Goal: Answer question/provide support: Share knowledge or assist other users

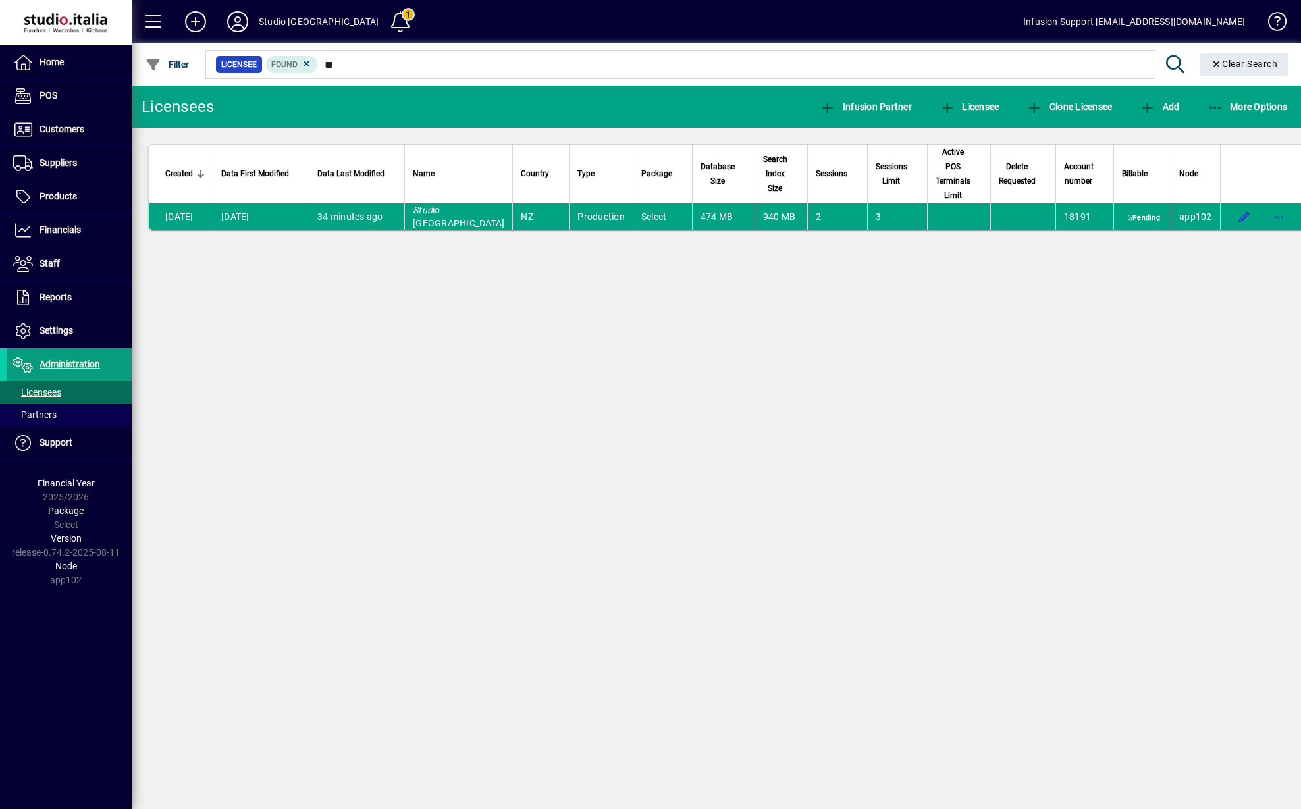
type input "*"
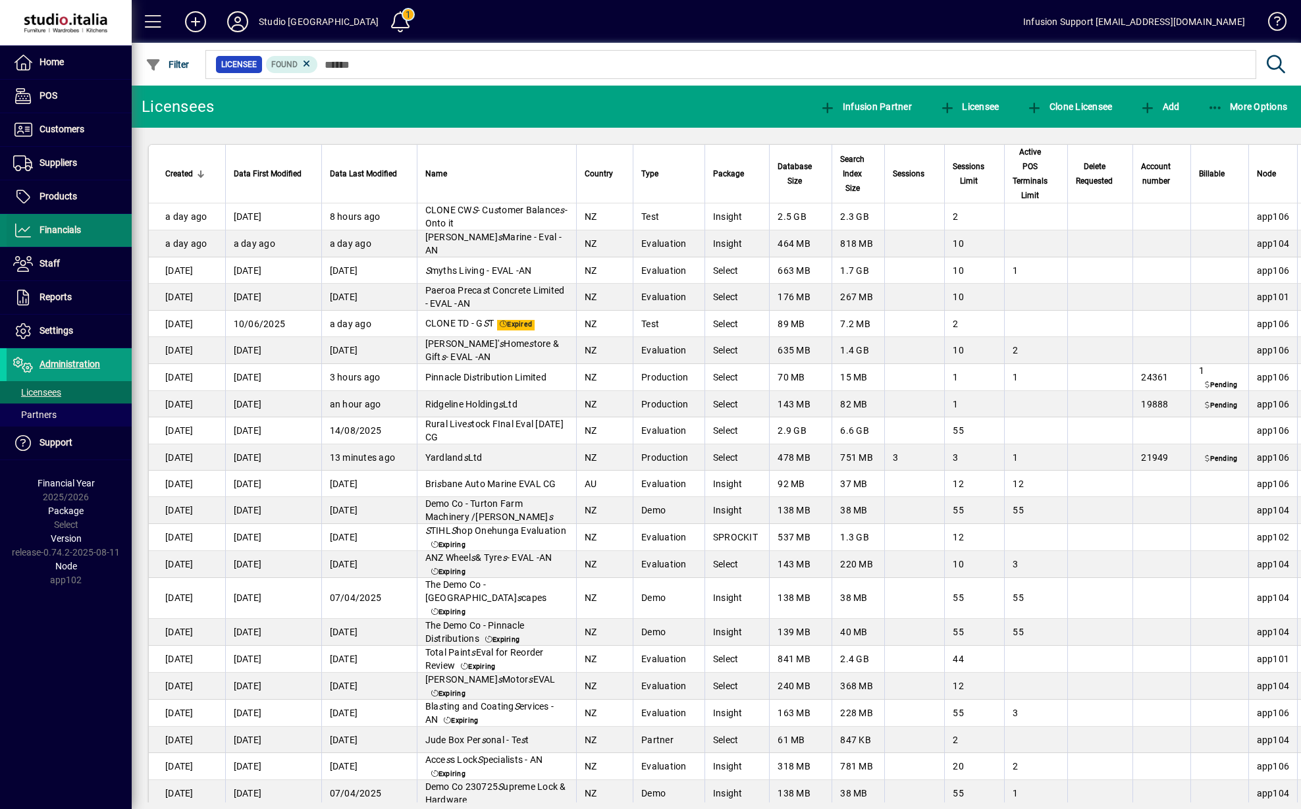
click at [45, 224] on span "Financials" at bounding box center [44, 231] width 74 height 16
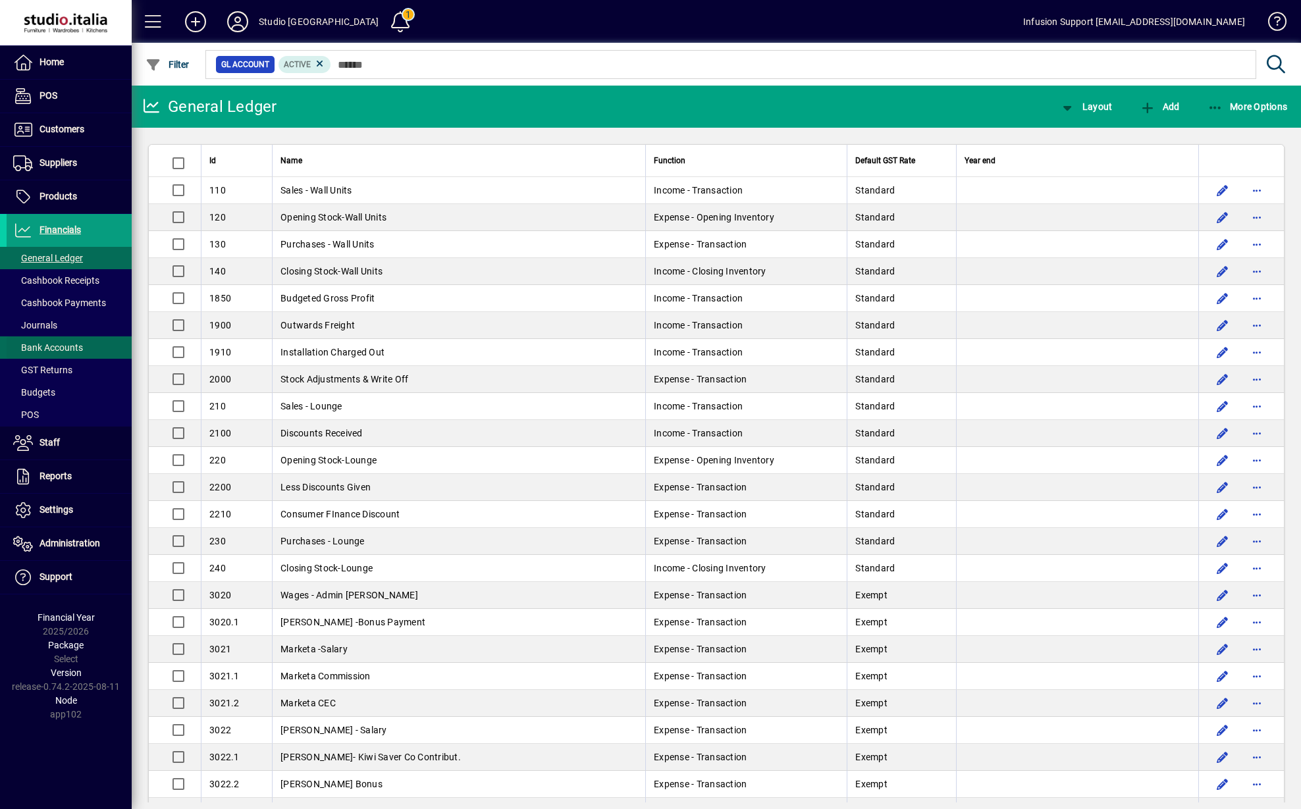
click at [49, 353] on span "Bank Accounts" at bounding box center [48, 347] width 70 height 11
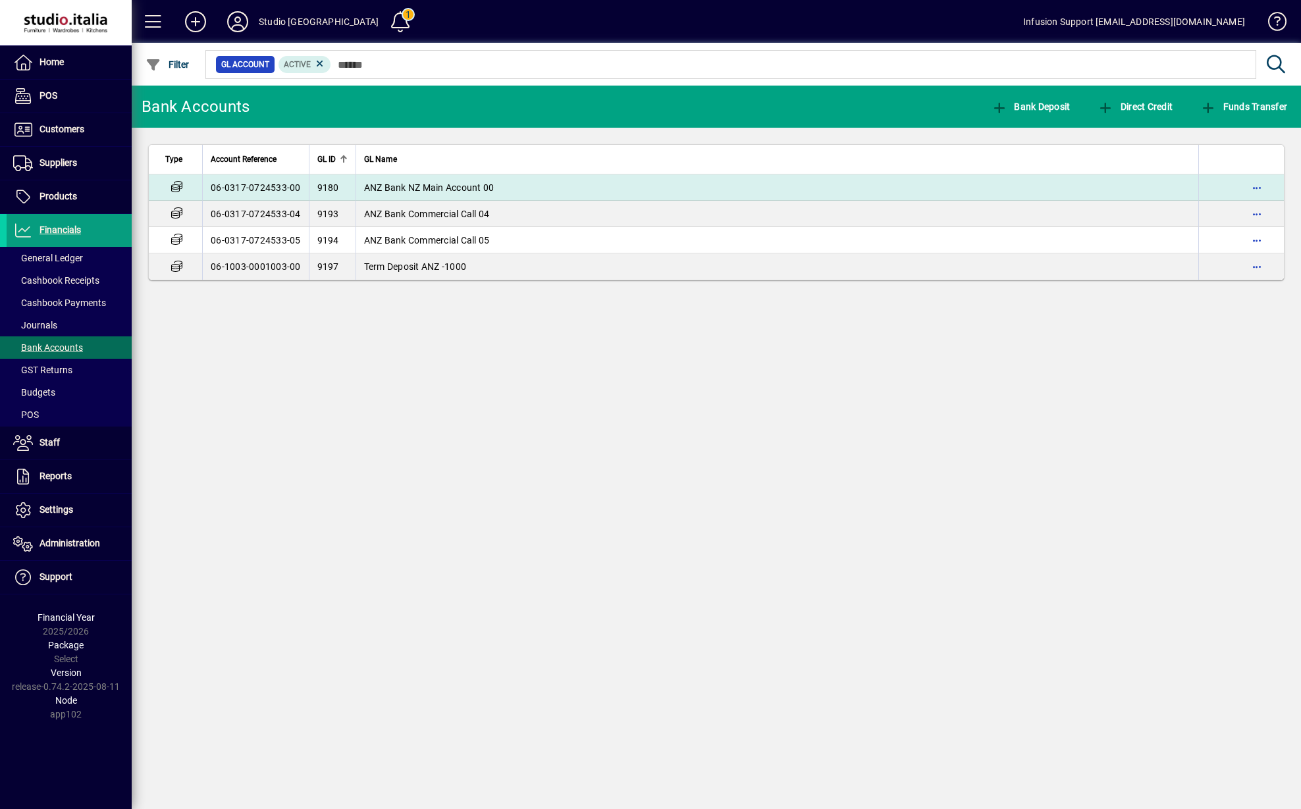
click at [388, 182] on span "ANZ Bank NZ Main Account 00" at bounding box center [429, 187] width 130 height 11
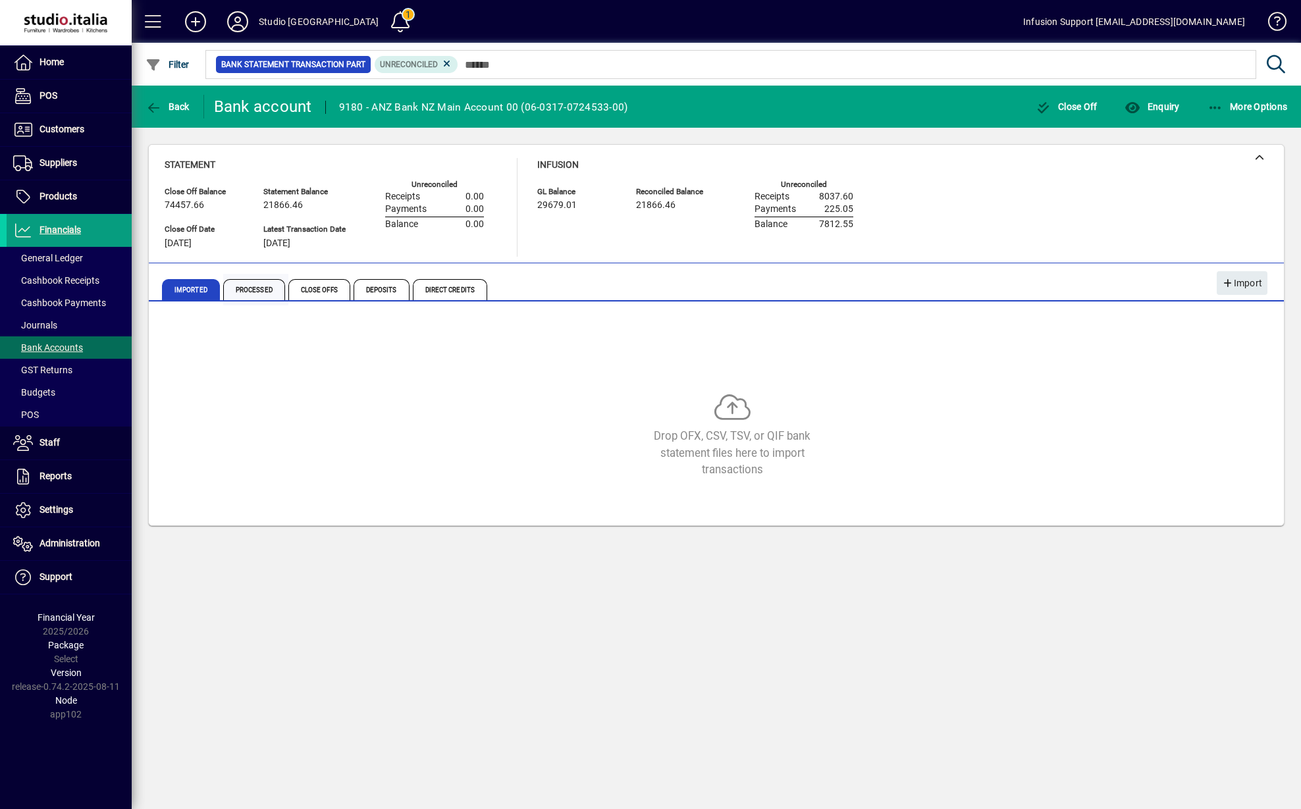
click at [249, 291] on span "Processed" at bounding box center [254, 289] width 62 height 21
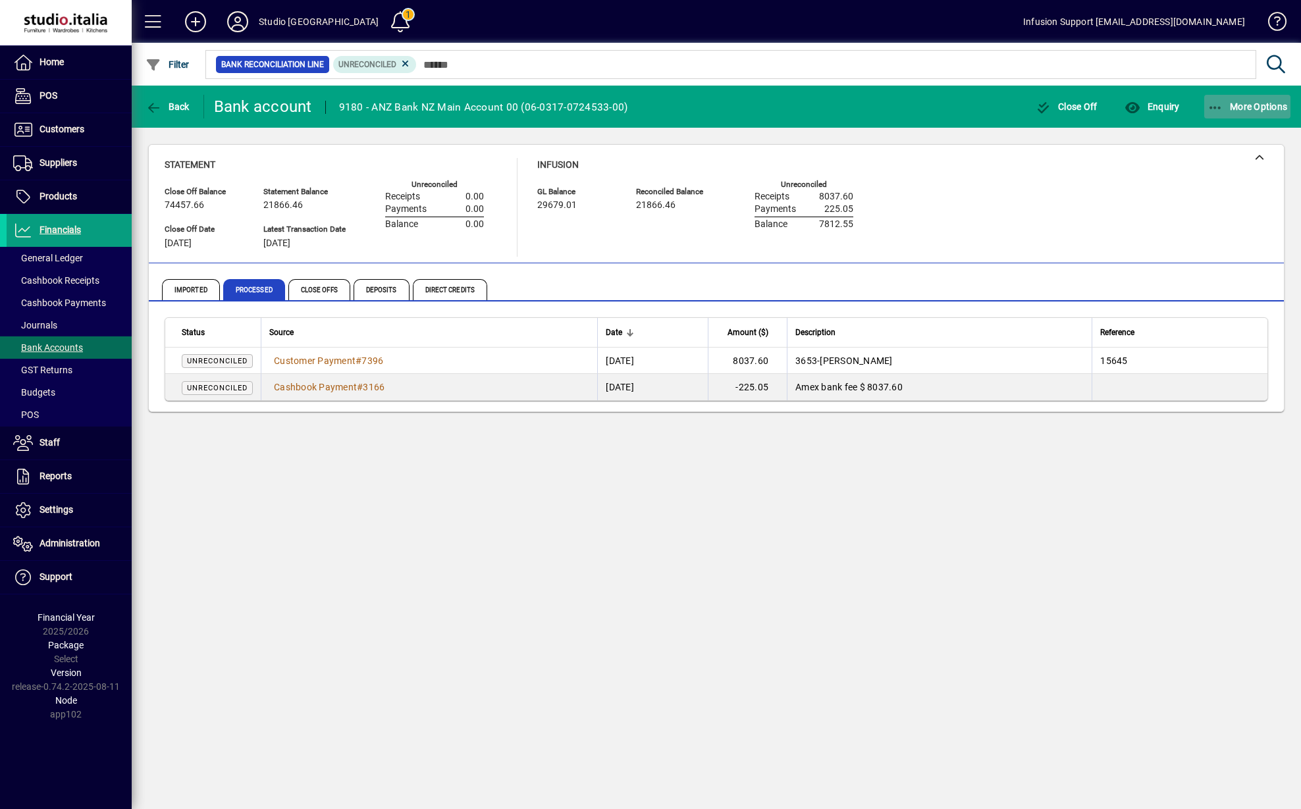
click at [1209, 101] on icon "button" at bounding box center [1215, 107] width 16 height 13
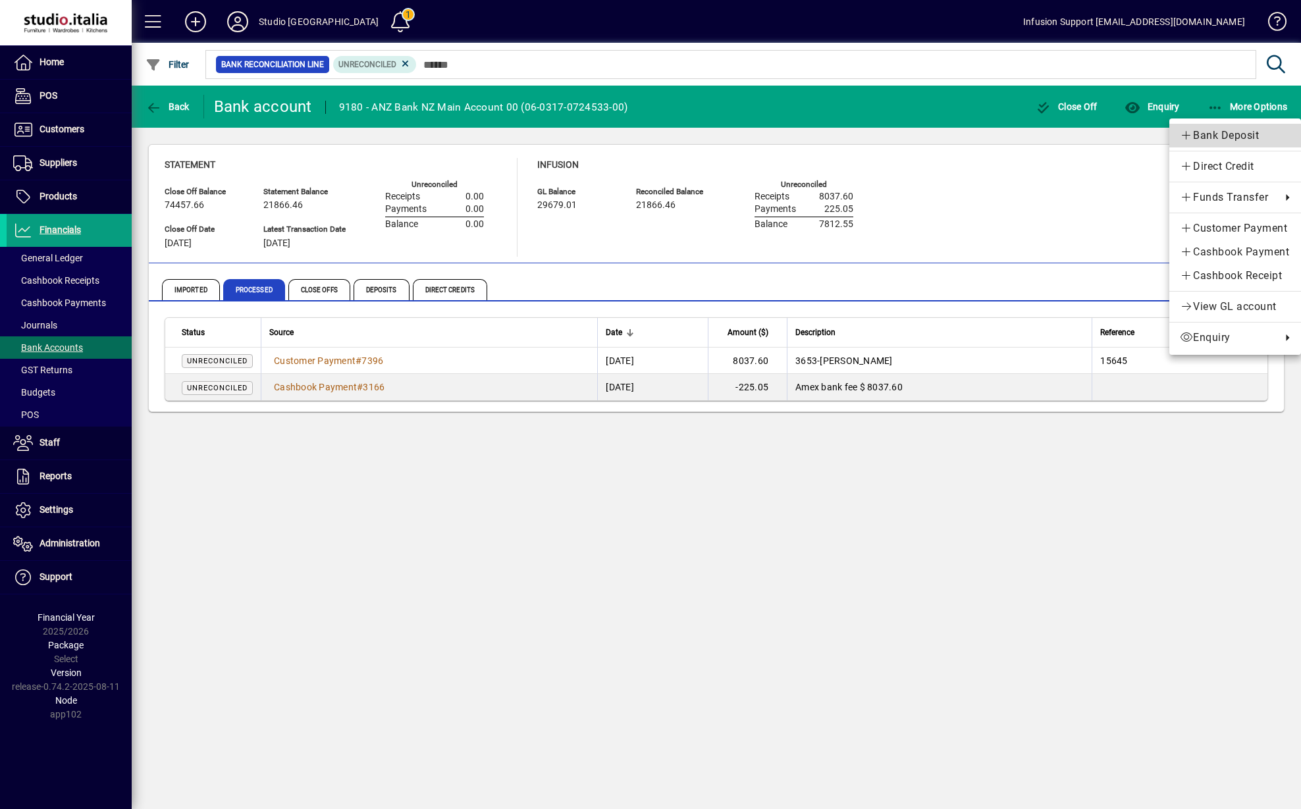
click at [1198, 137] on span "Bank Deposit" at bounding box center [1235, 136] width 111 height 16
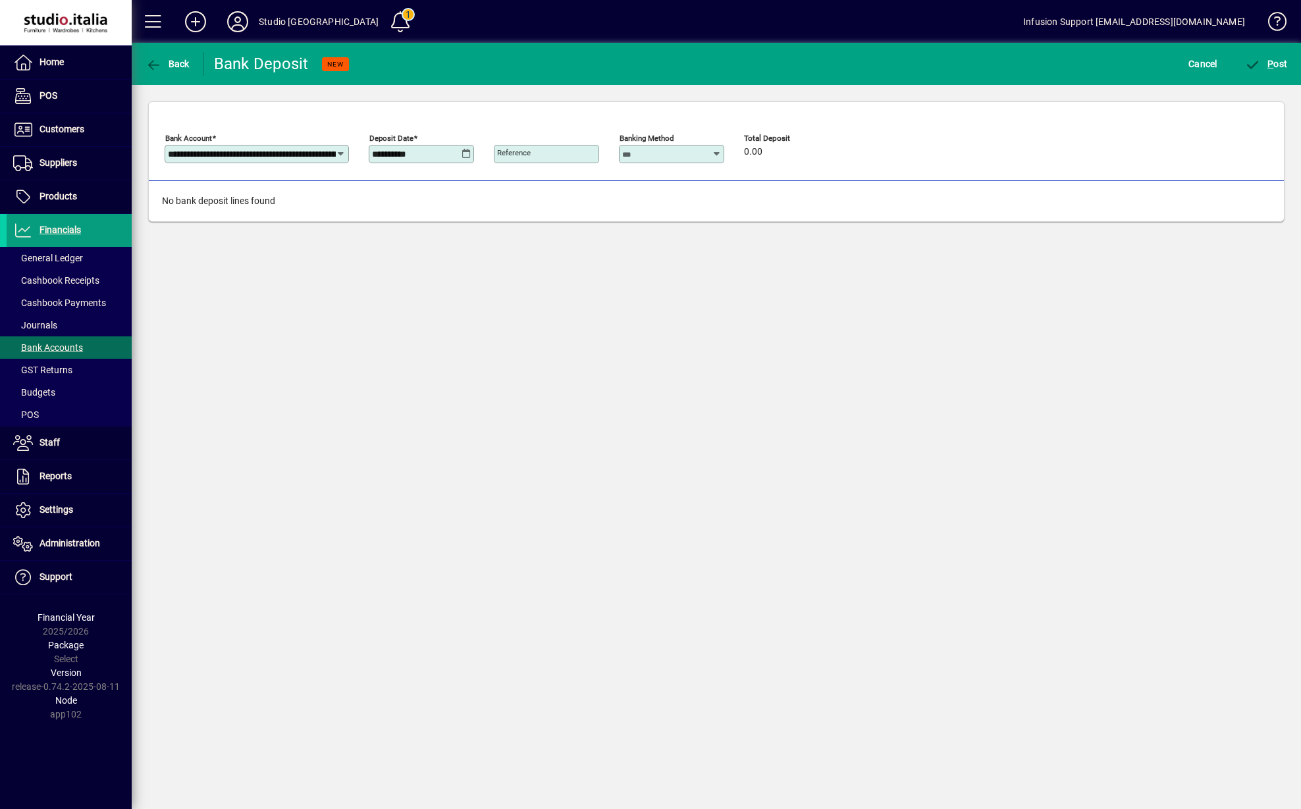
click at [465, 154] on icon at bounding box center [466, 154] width 10 height 11
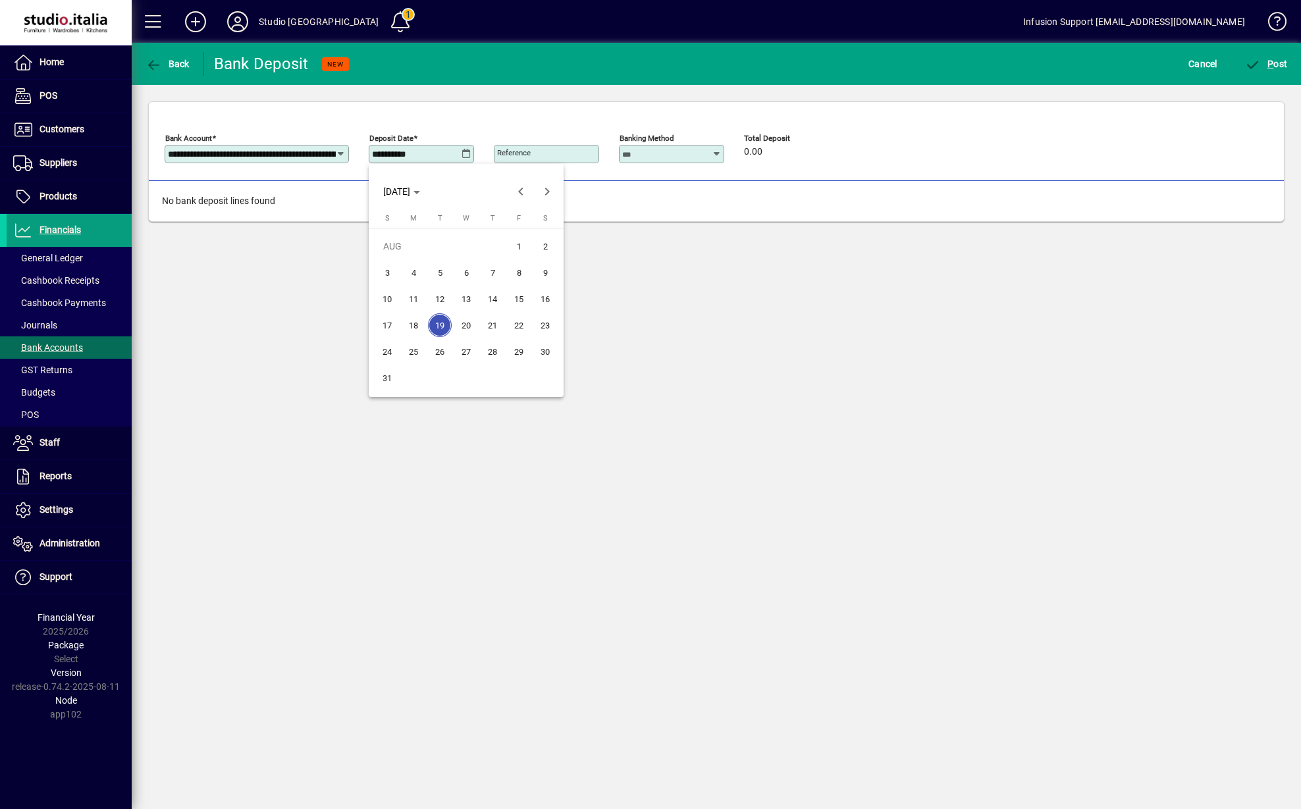
click at [417, 323] on span "18" at bounding box center [414, 325] width 24 height 24
type input "**********"
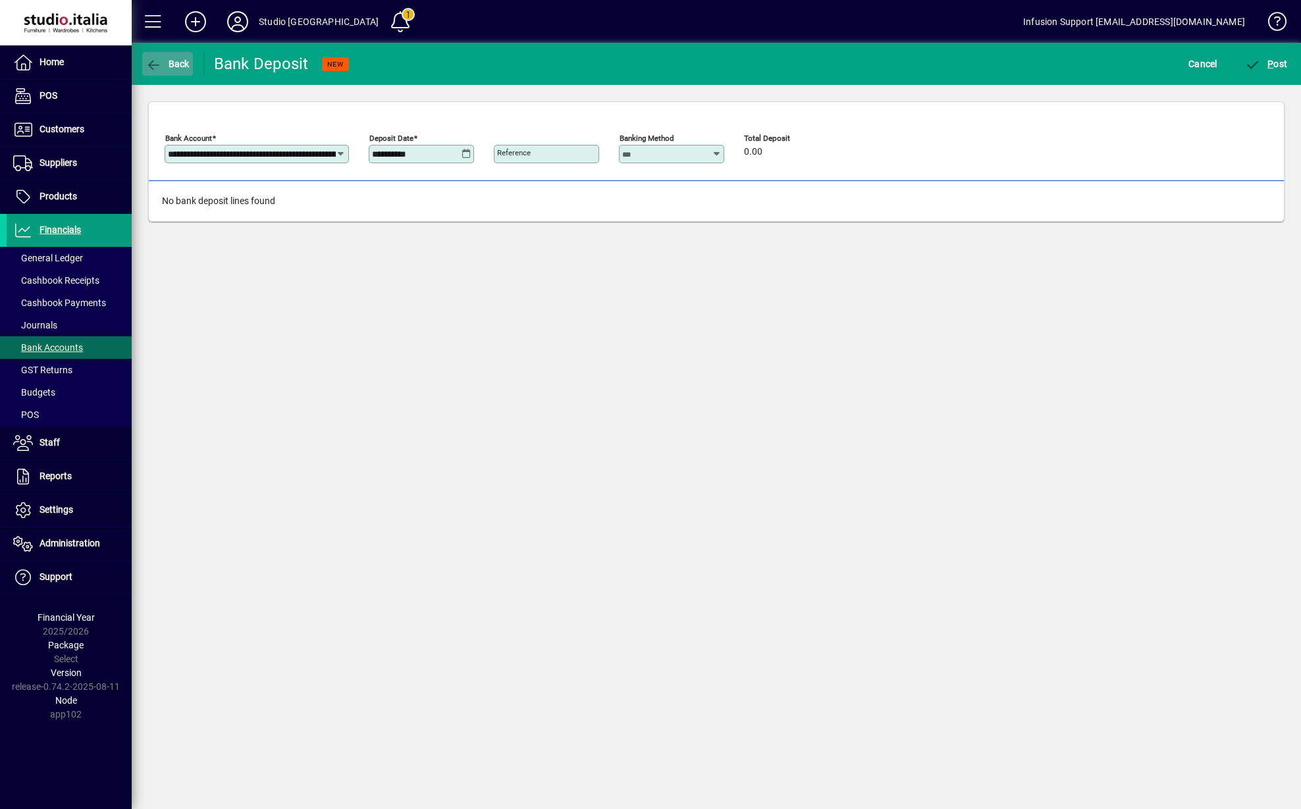
click at [151, 59] on icon "button" at bounding box center [153, 65] width 16 height 13
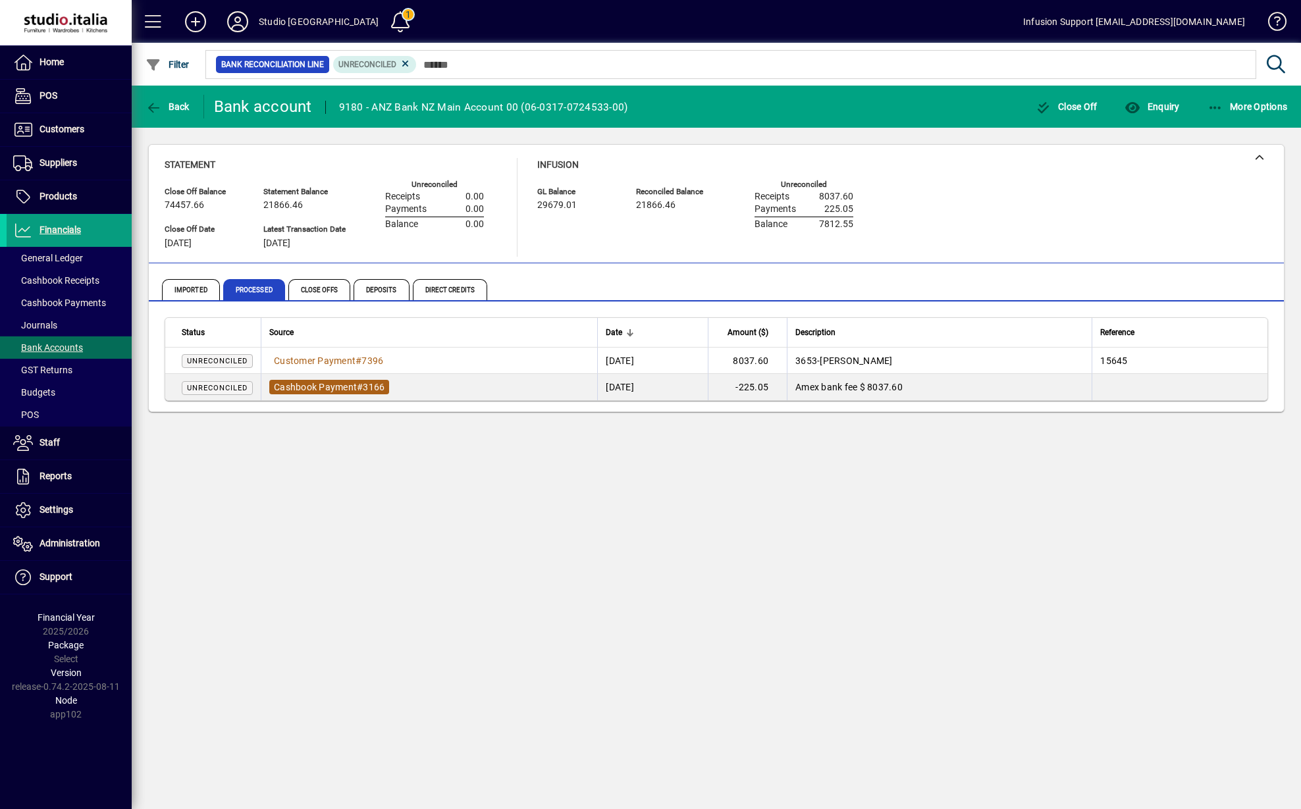
click at [323, 385] on span "Cashbook Payment" at bounding box center [315, 387] width 83 height 11
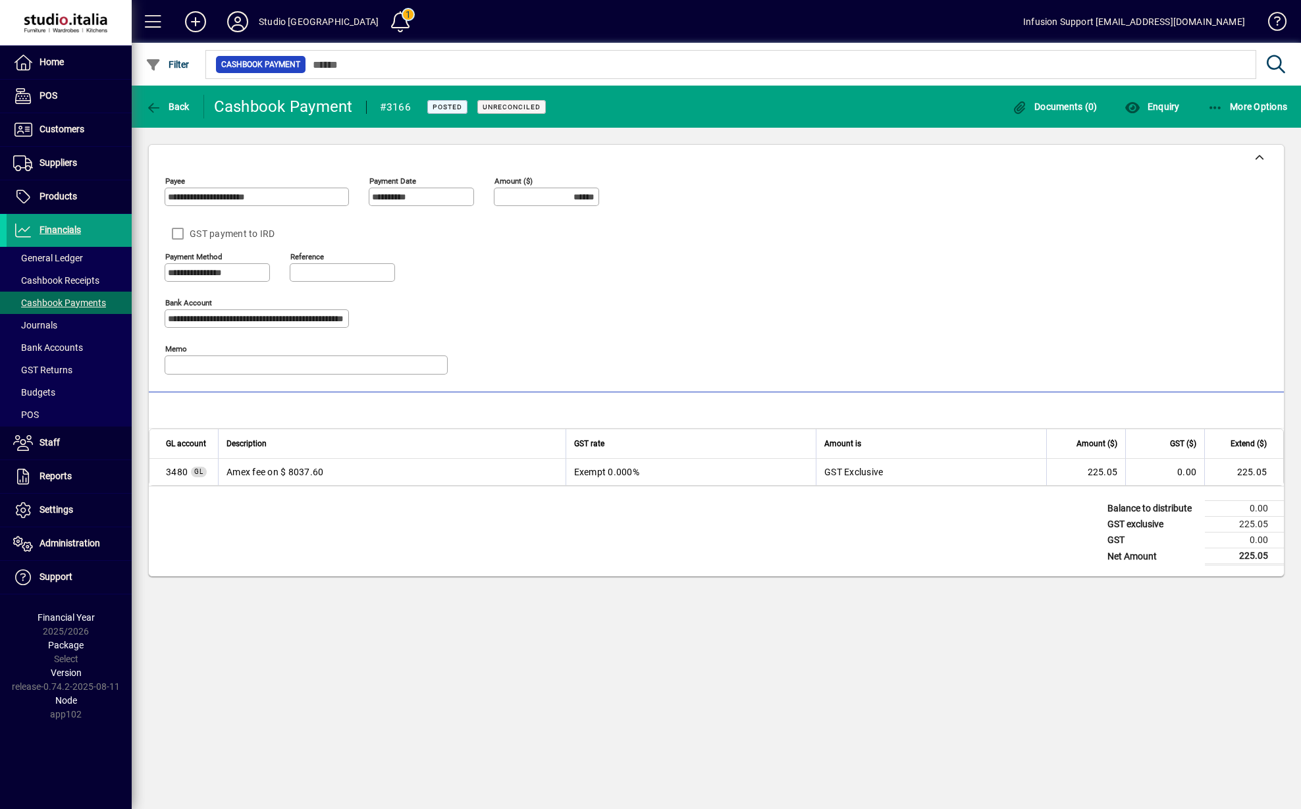
click at [244, 475] on td "Amex fee on $ 8037.60" at bounding box center [392, 472] width 348 height 26
click at [154, 106] on icon "button" at bounding box center [153, 107] width 16 height 13
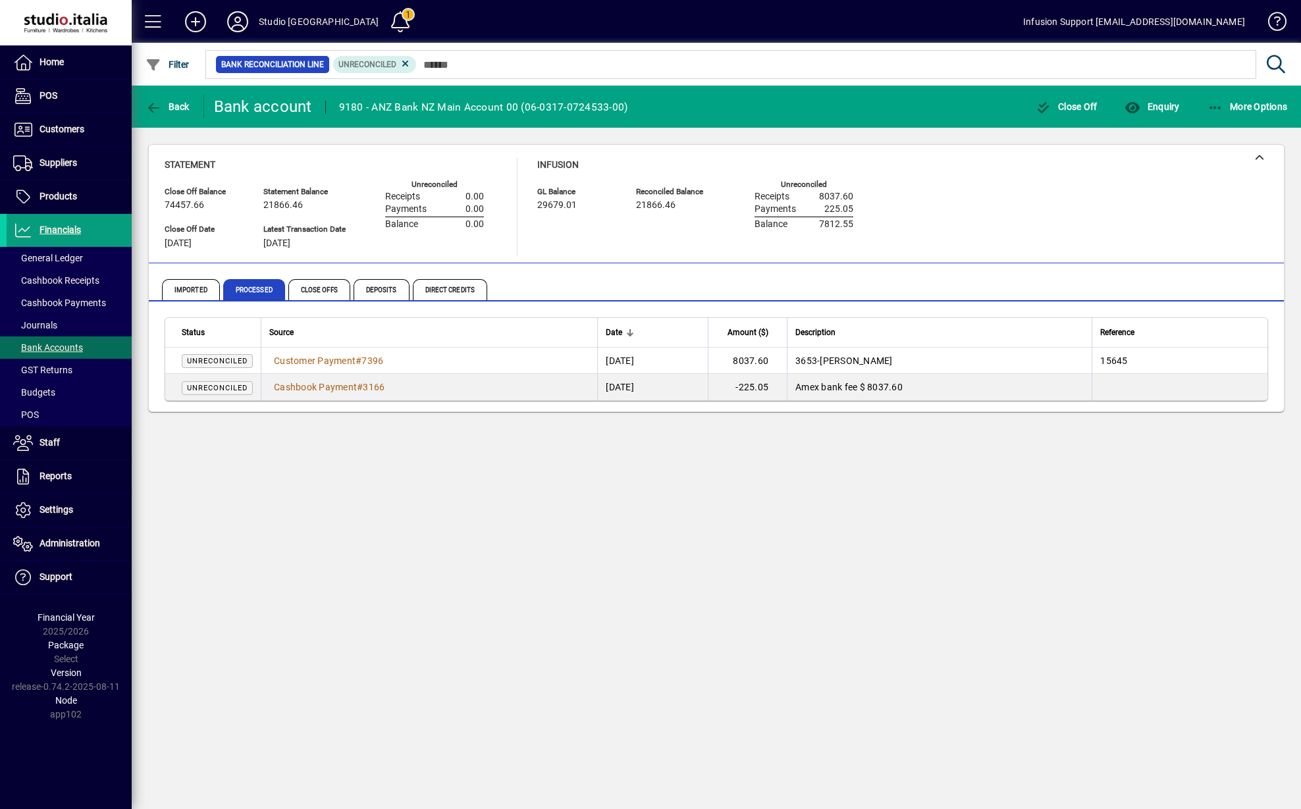
drag, startPoint x: 764, startPoint y: 358, endPoint x: 790, endPoint y: 361, distance: 25.8
click at [787, 361] on td "8037.60" at bounding box center [747, 361] width 79 height 26
click at [401, 63] on icon at bounding box center [406, 64] width 12 height 12
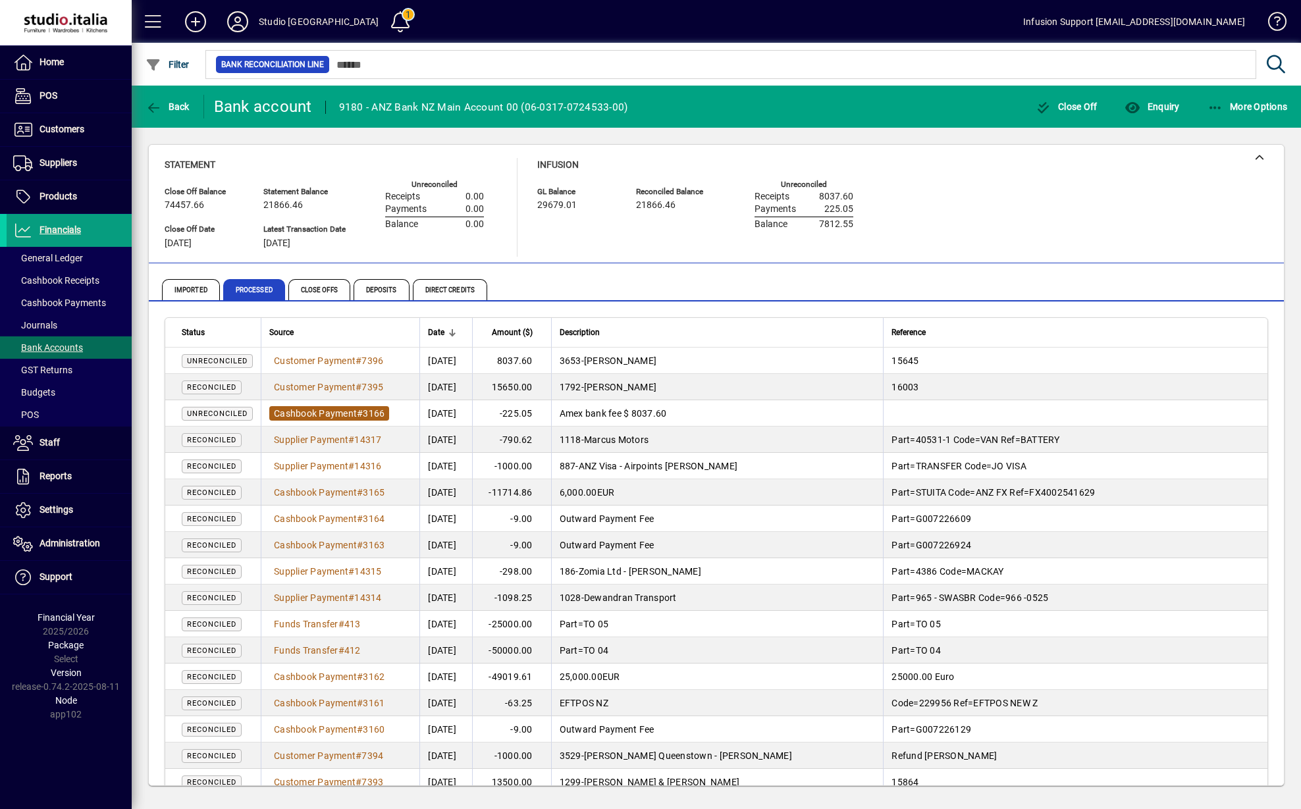
click at [333, 412] on span "Cashbook Payment" at bounding box center [315, 413] width 83 height 11
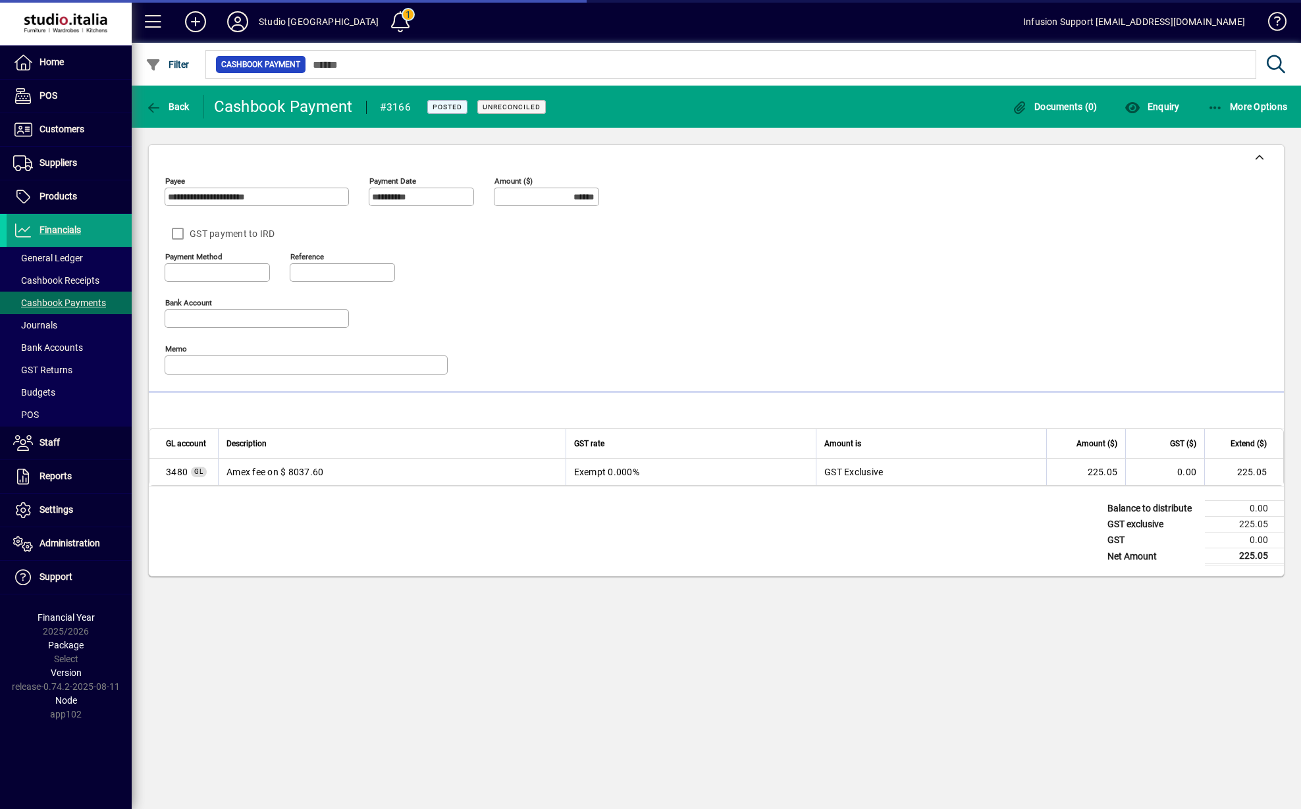
type input "**********"
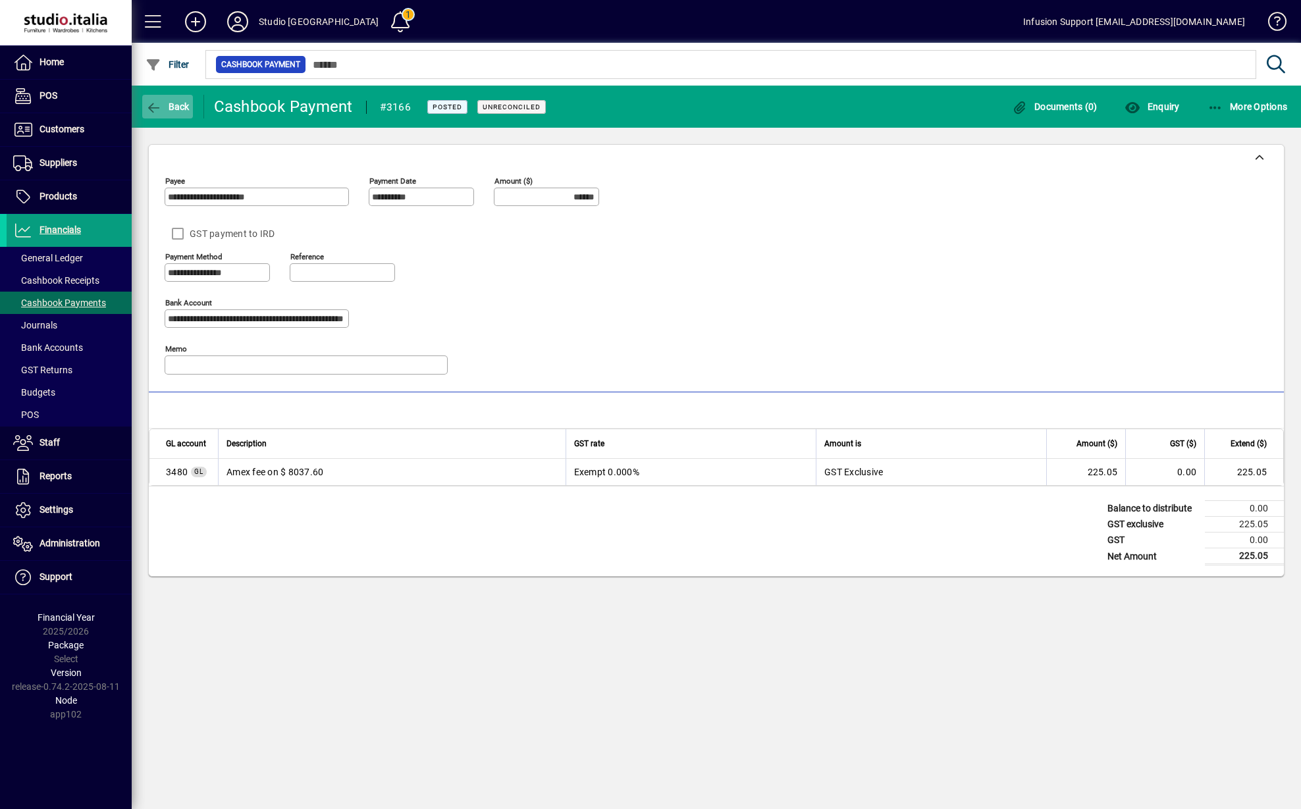
click at [151, 103] on icon "button" at bounding box center [153, 107] width 16 height 13
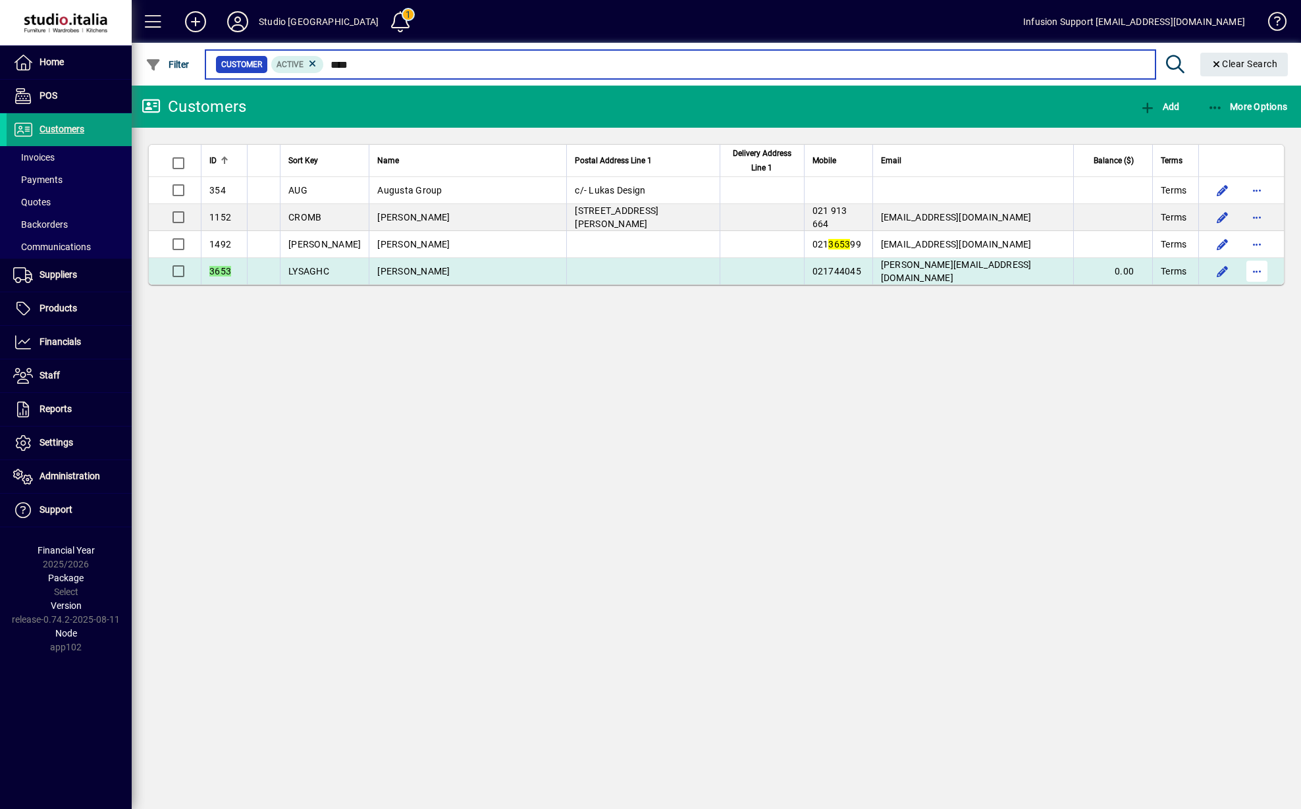
type input "****"
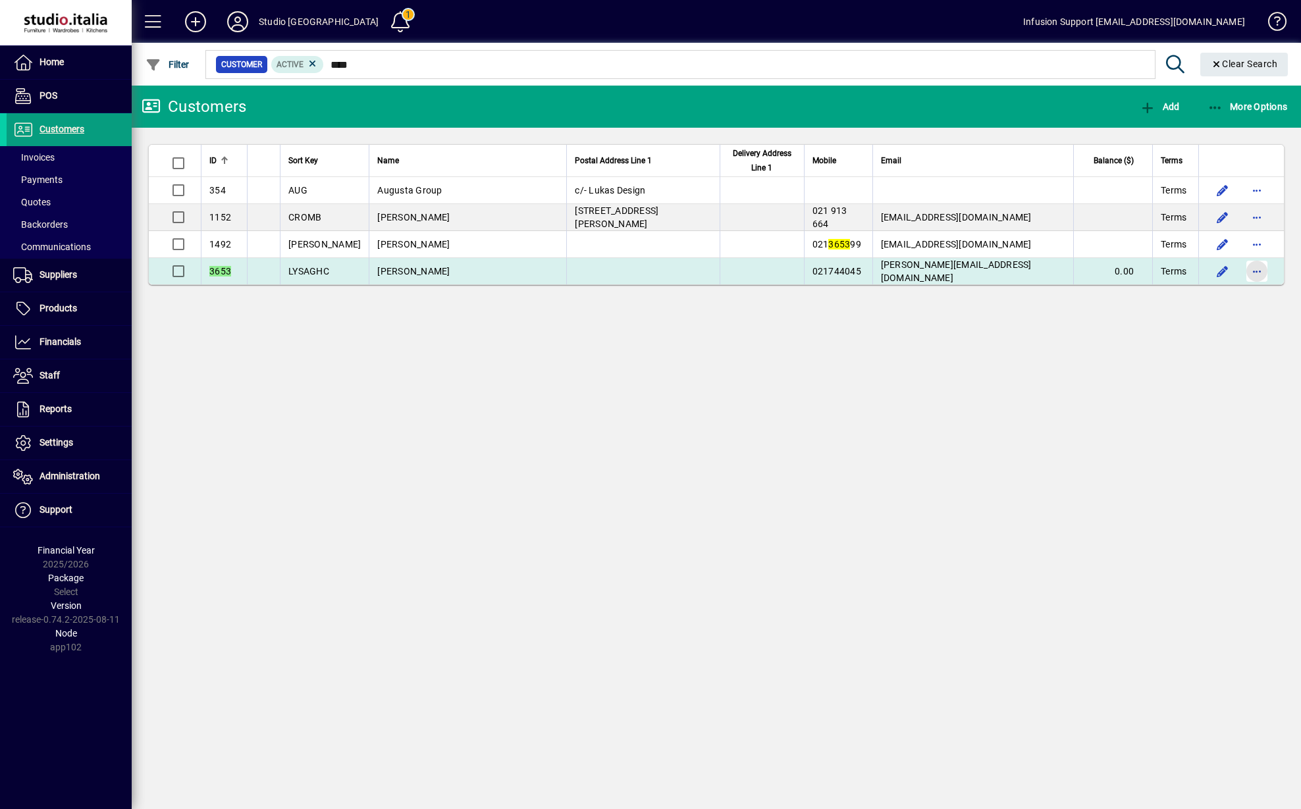
click at [1252, 270] on span "button" at bounding box center [1257, 271] width 32 height 32
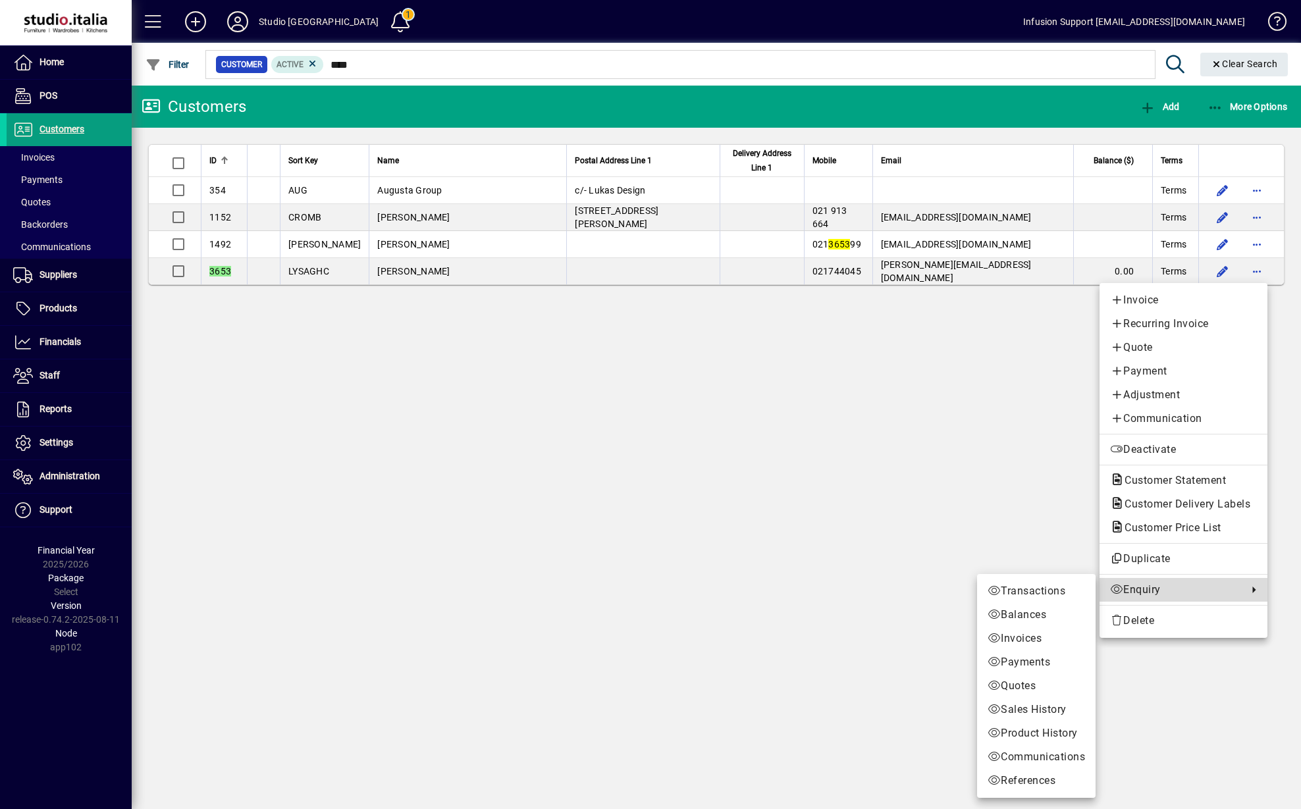
click at [1139, 590] on span "Enquiry" at bounding box center [1175, 590] width 131 height 16
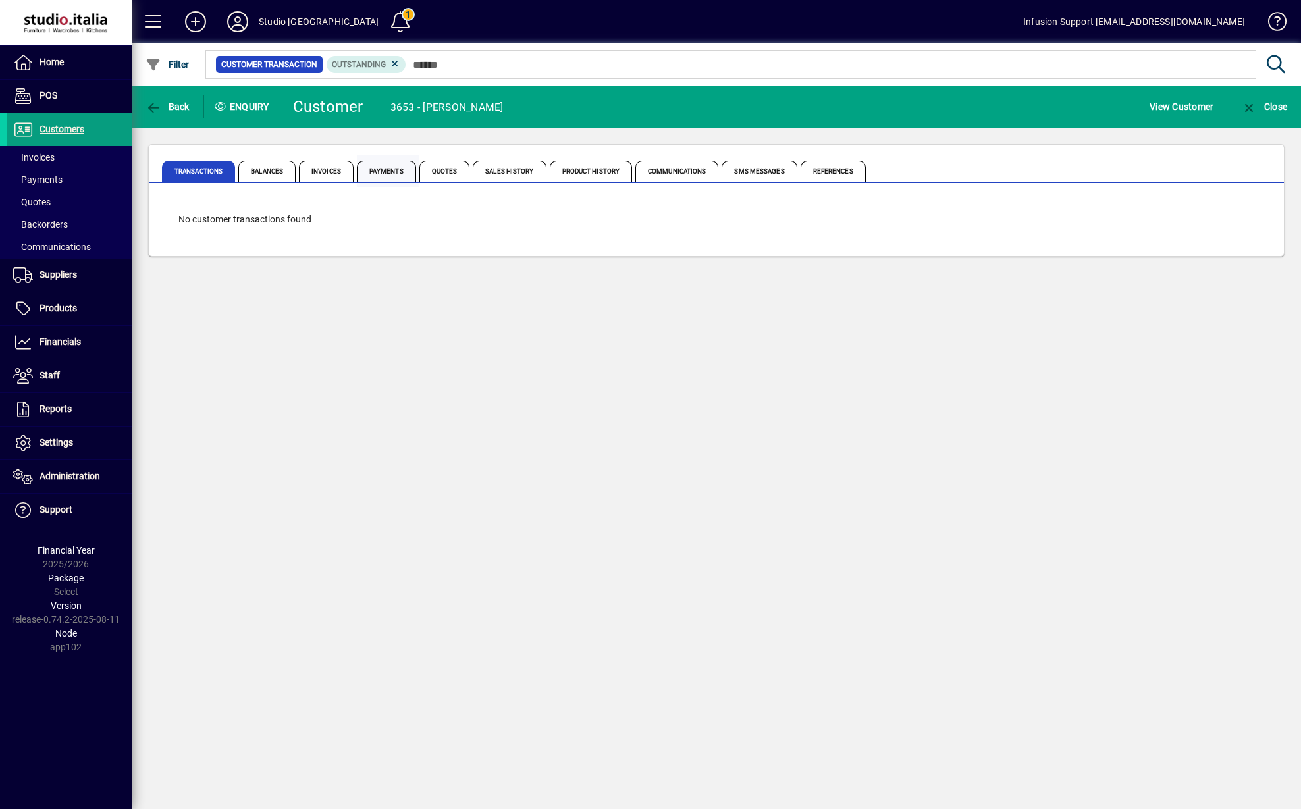
click at [386, 174] on span "Payments" at bounding box center [386, 171] width 59 height 21
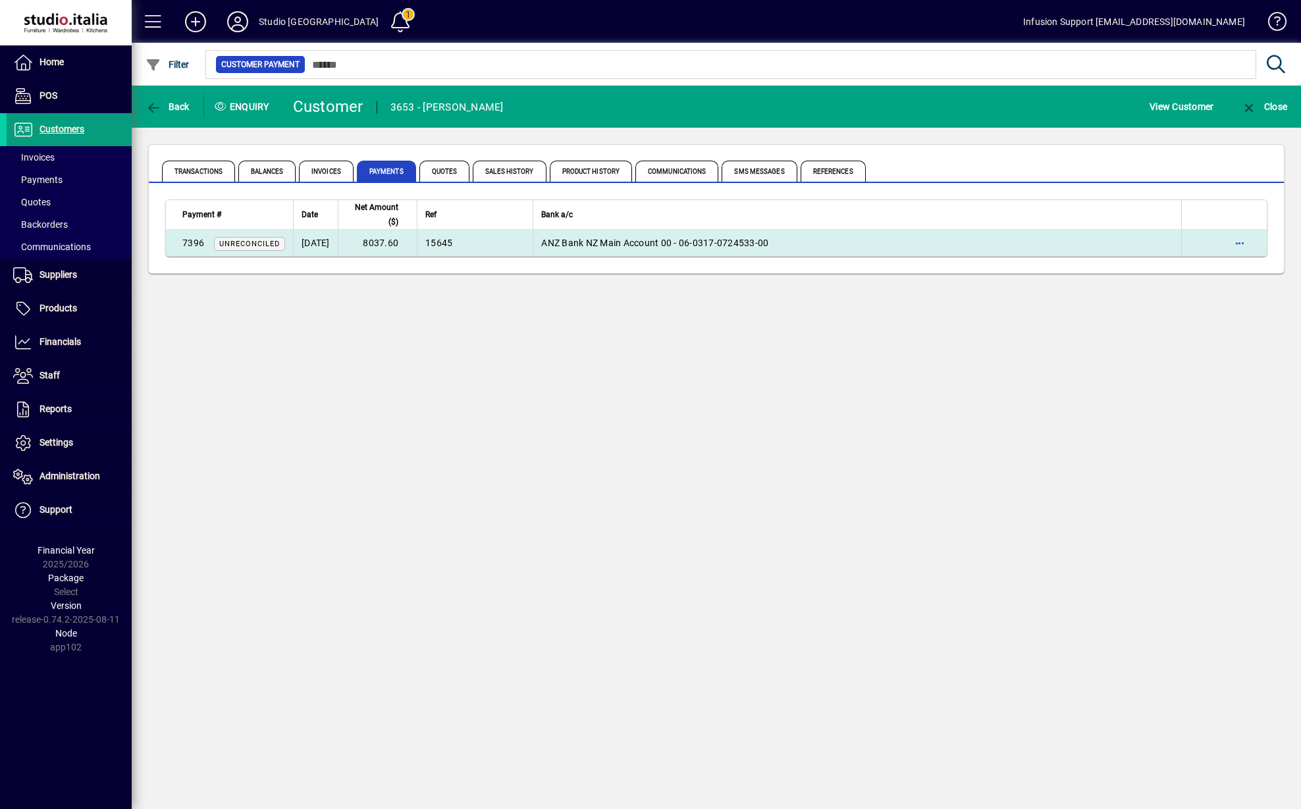
drag, startPoint x: 382, startPoint y: 246, endPoint x: 425, endPoint y: 248, distance: 42.9
click at [417, 248] on td "8037.60" at bounding box center [377, 243] width 79 height 26
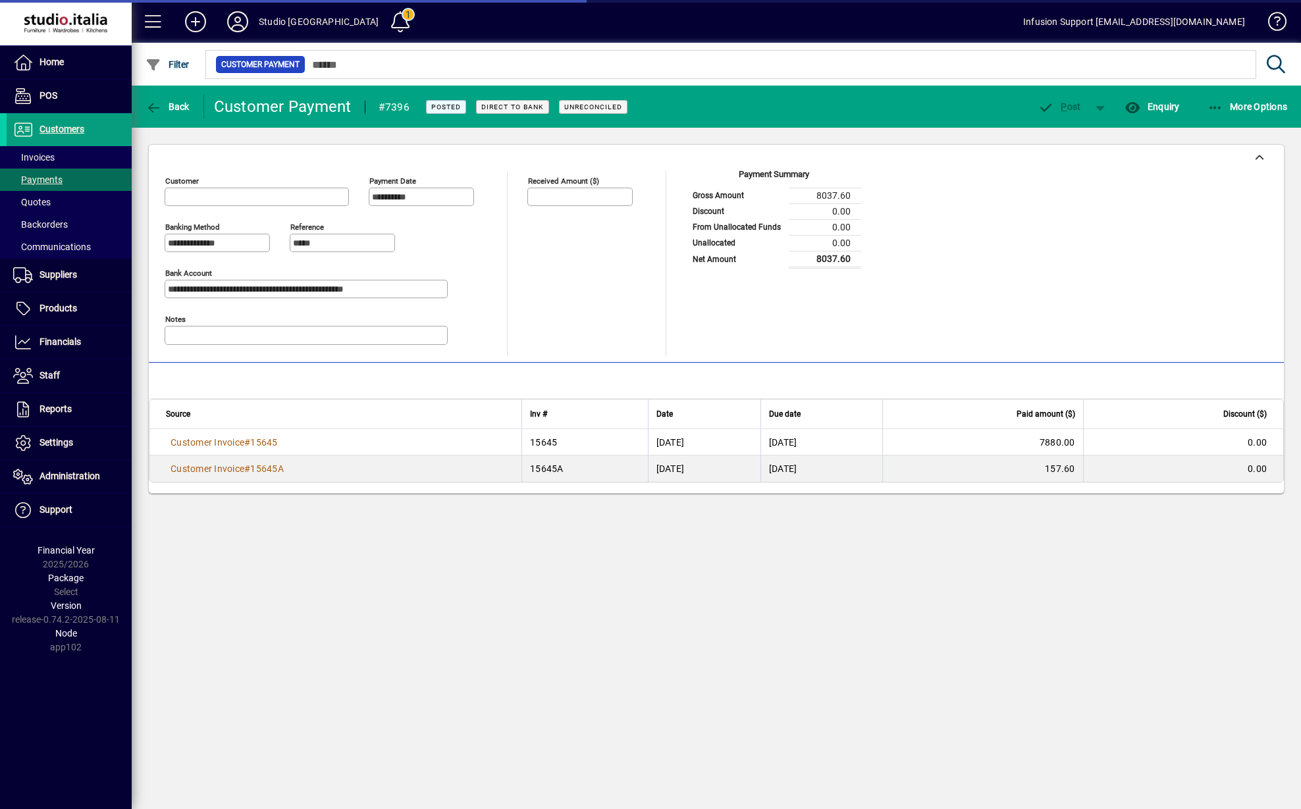
type input "**********"
click at [157, 109] on icon "button" at bounding box center [153, 107] width 16 height 13
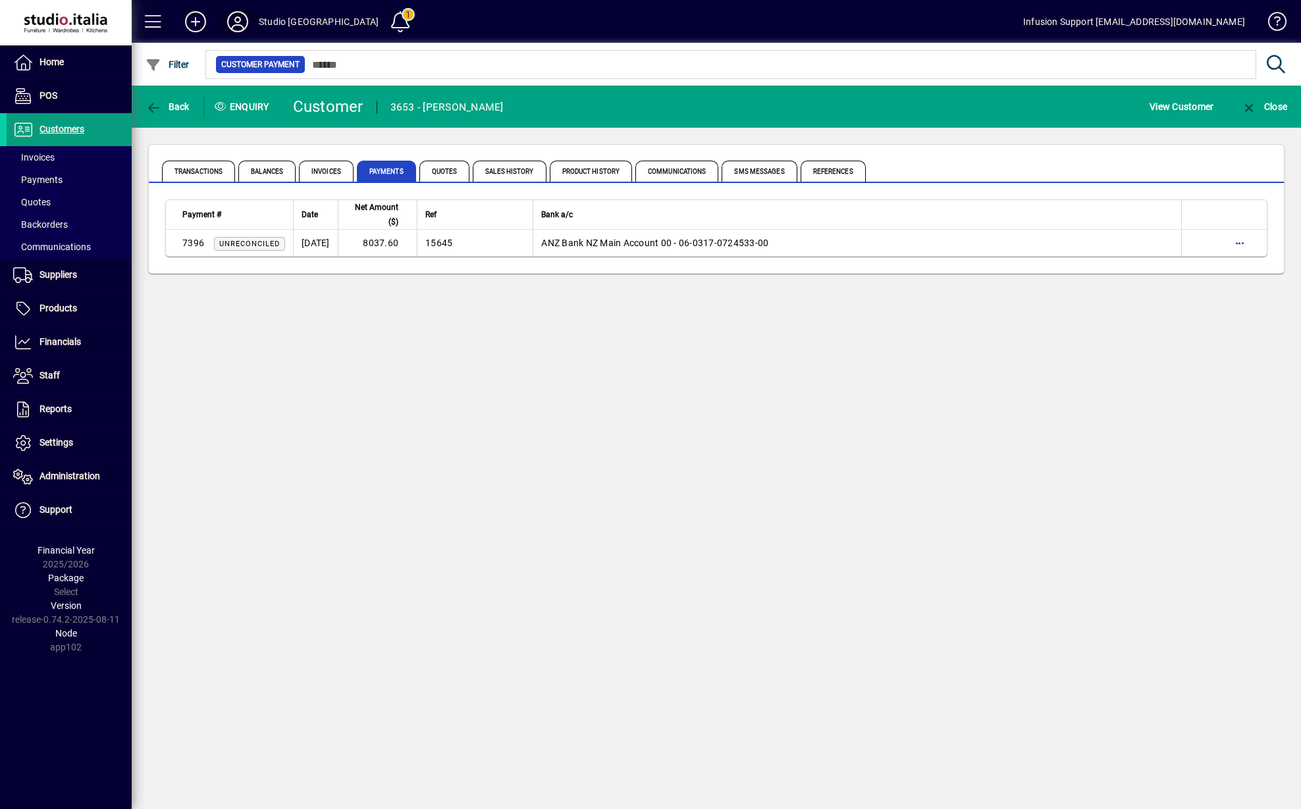
click at [235, 28] on icon at bounding box center [237, 21] width 26 height 21
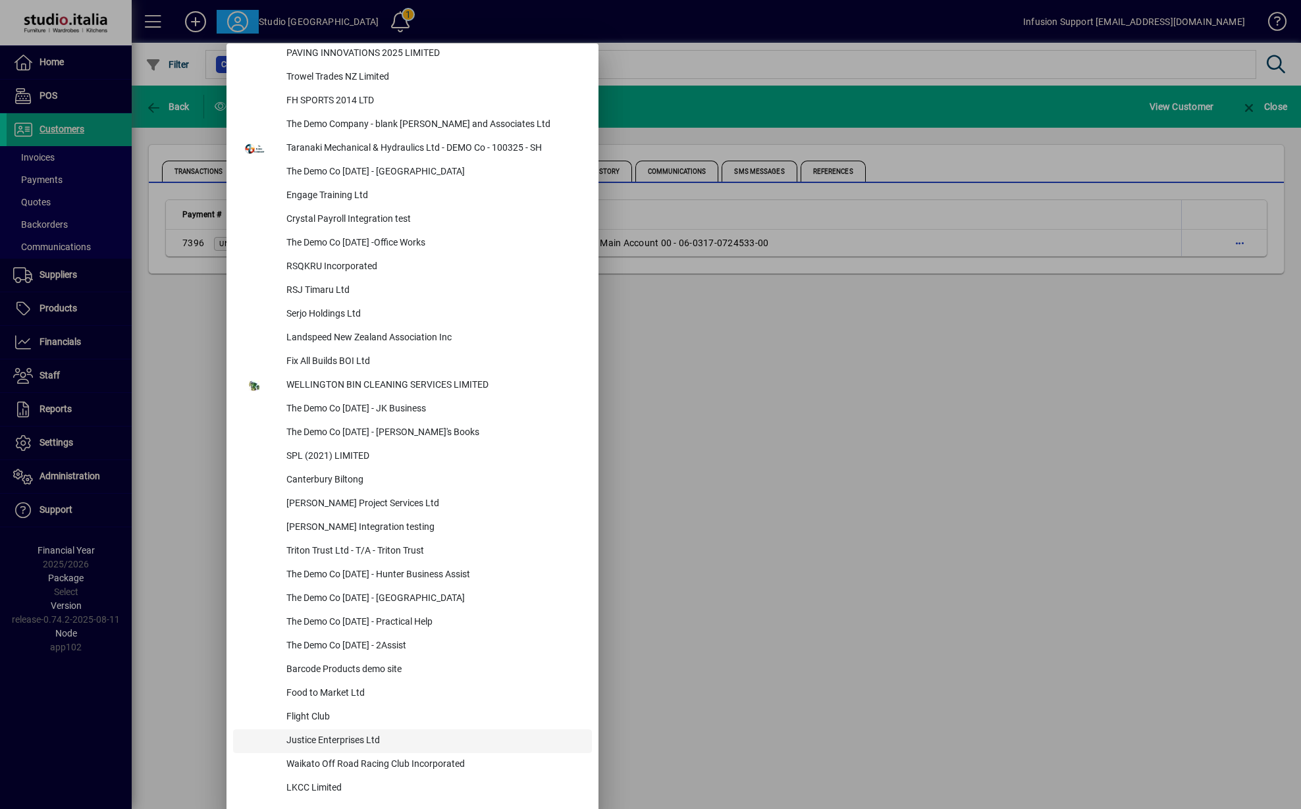
scroll to position [5322, 0]
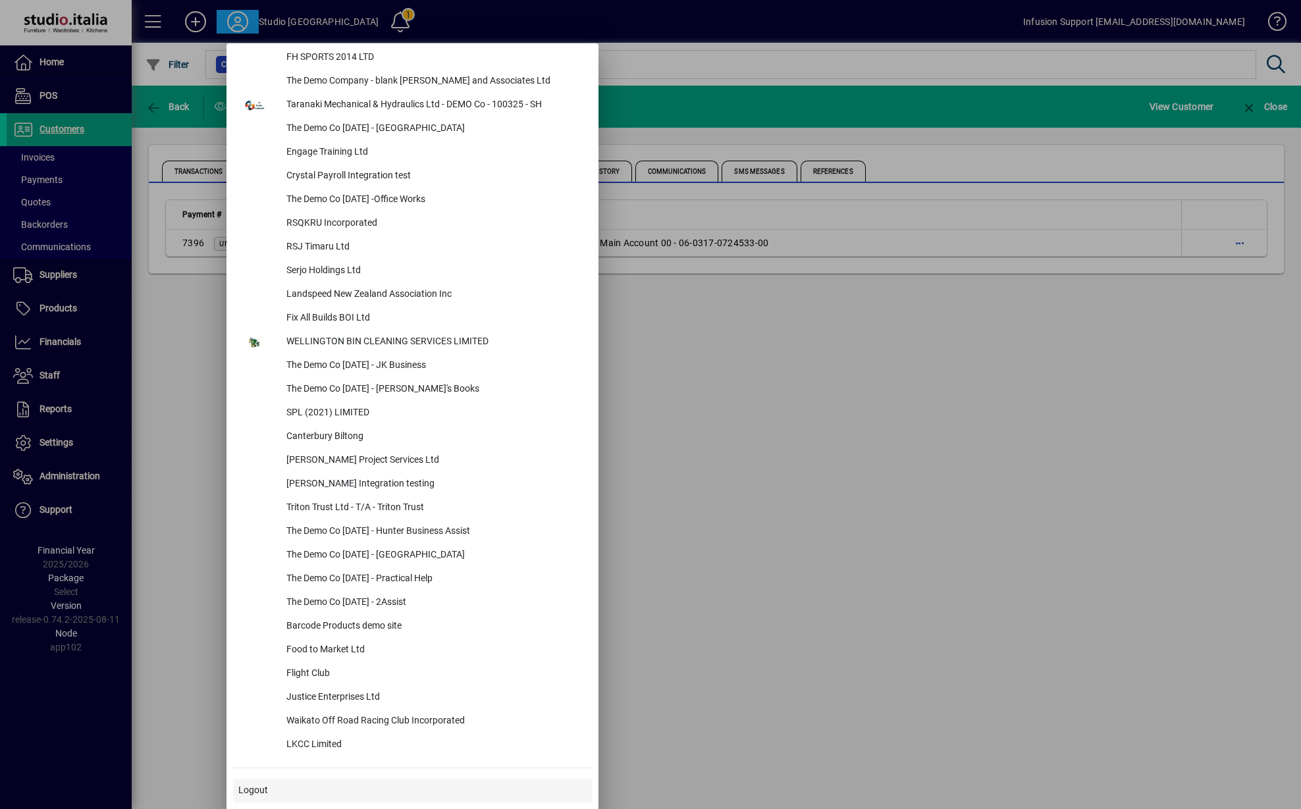
click at [255, 790] on span "Logout" at bounding box center [253, 790] width 30 height 14
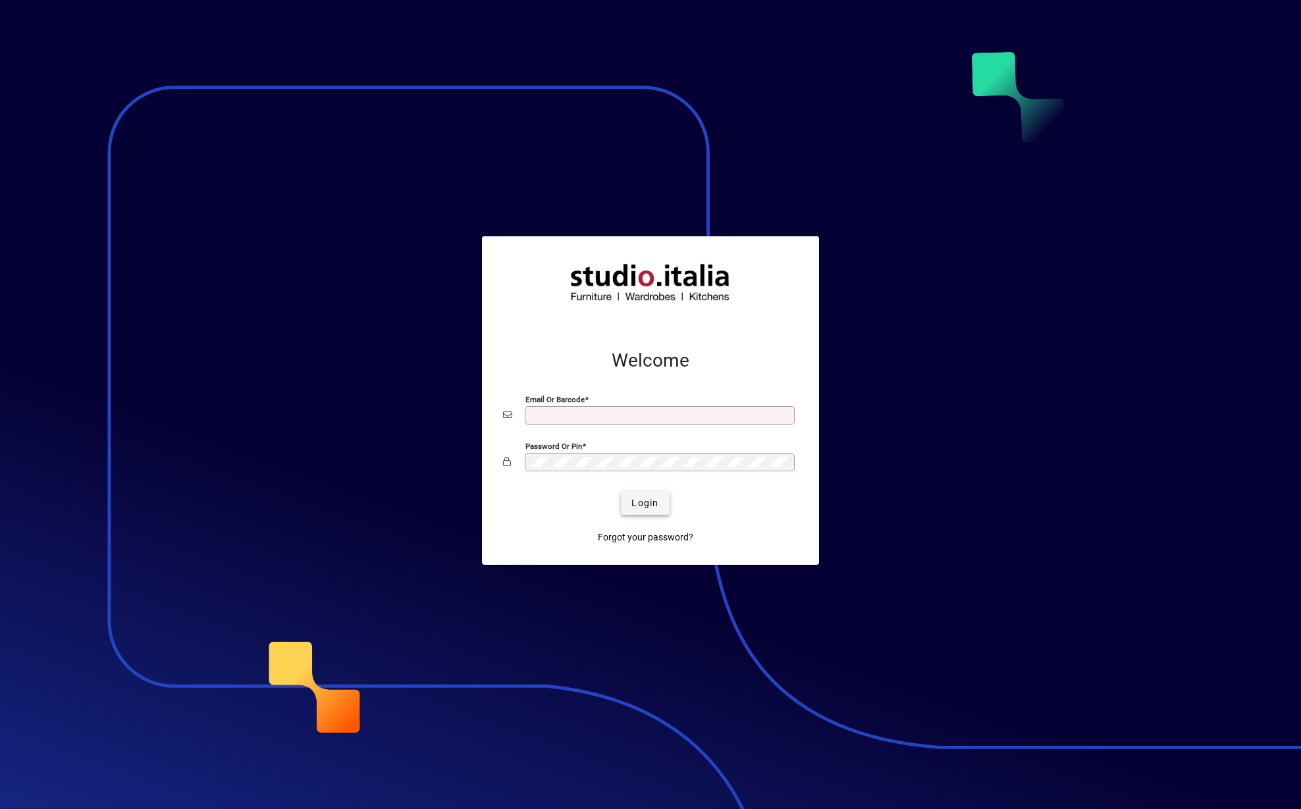
type input "**********"
click at [658, 508] on span "Login" at bounding box center [644, 503] width 27 height 14
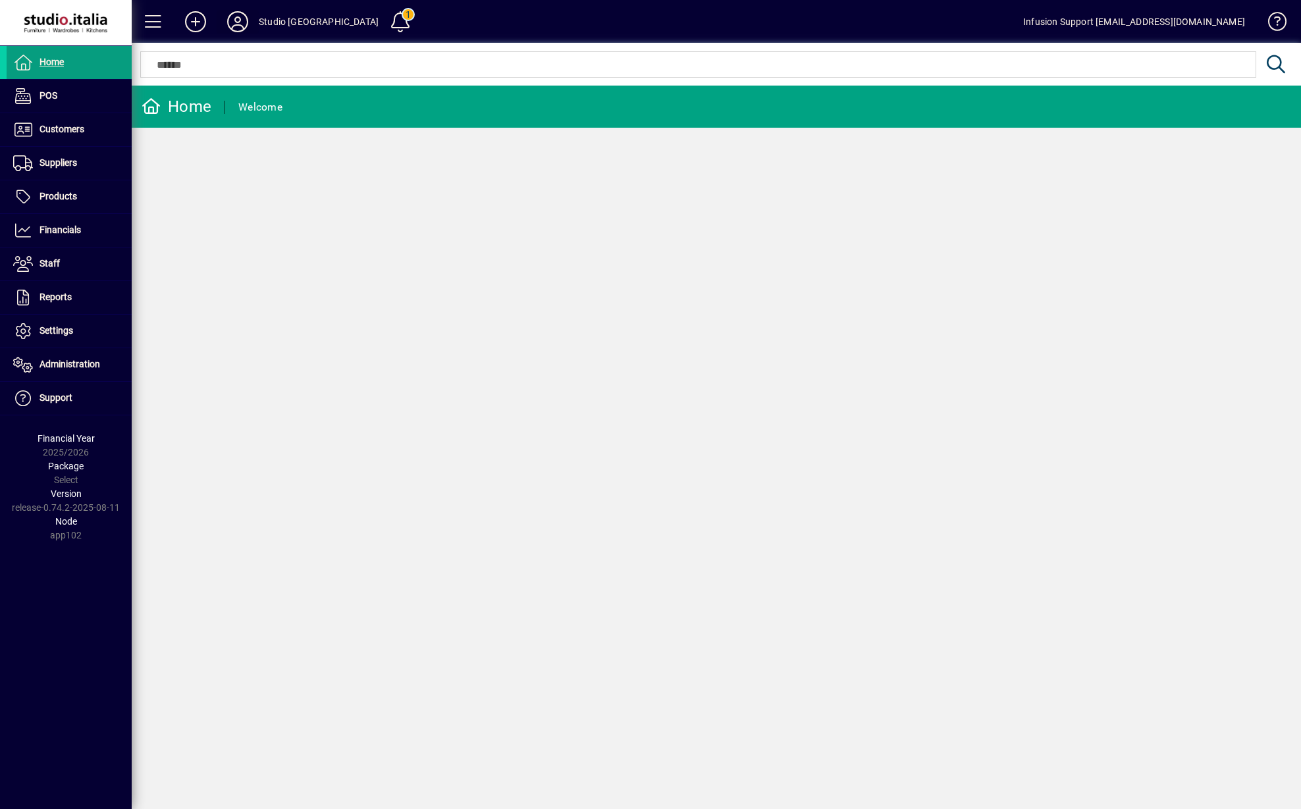
click at [241, 19] on icon at bounding box center [237, 21] width 26 height 21
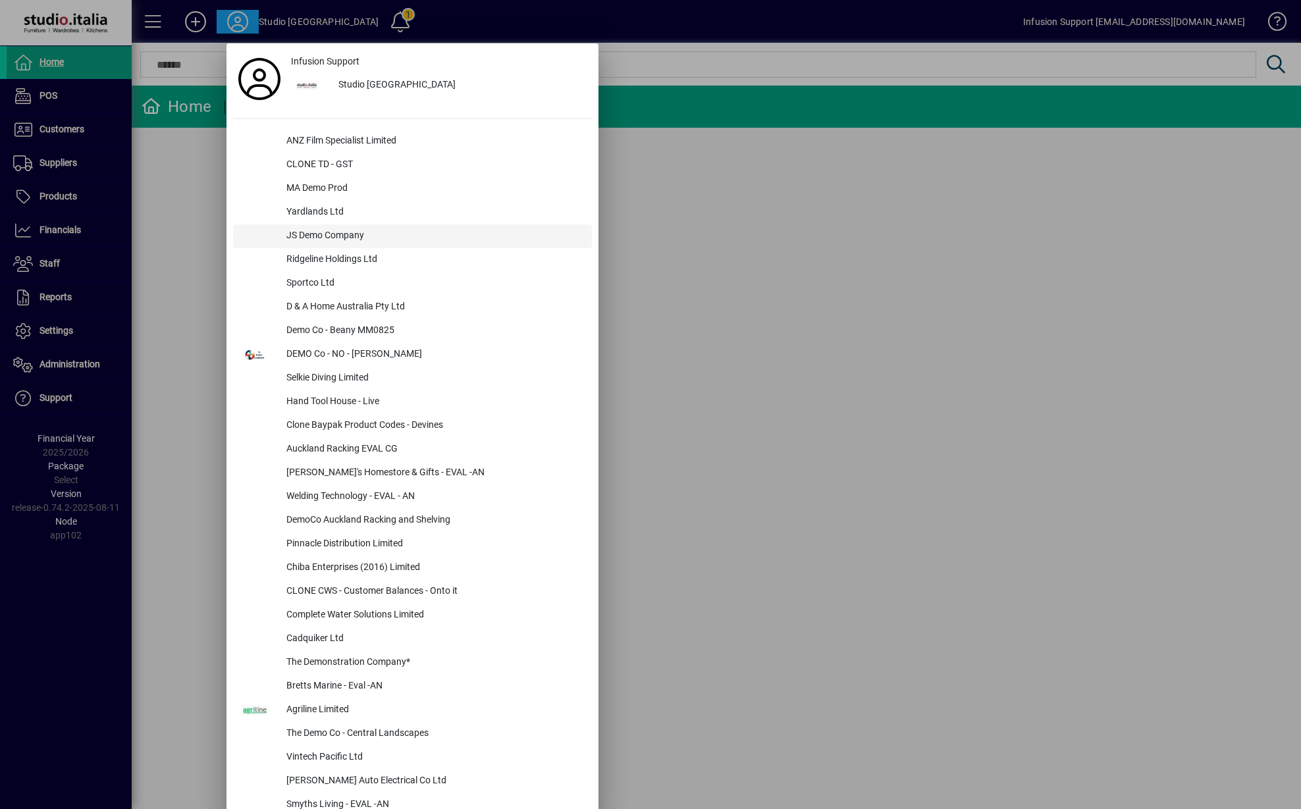
click at [332, 238] on div "JS Demo Company" at bounding box center [434, 236] width 316 height 24
